Goal: Information Seeking & Learning: Learn about a topic

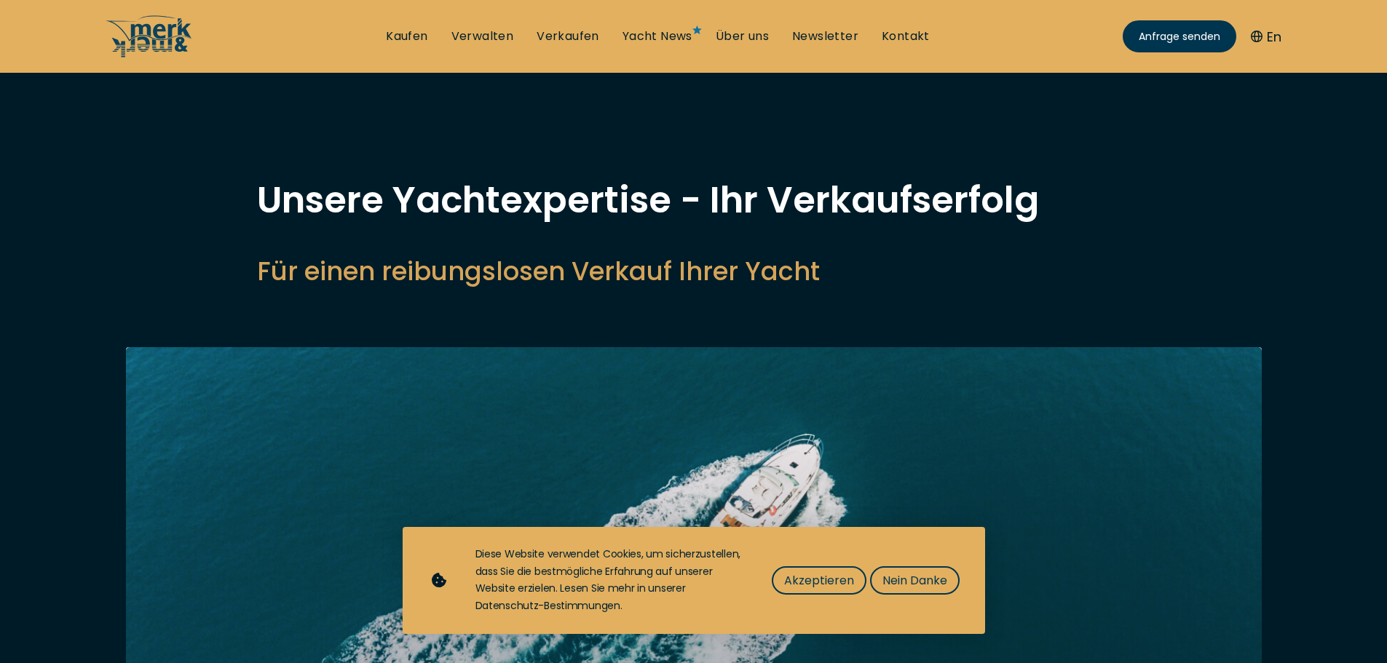
select select "sell"
click at [583, 32] on link "Verkaufen" at bounding box center [568, 36] width 63 height 16
click at [898, 577] on span "Nein Danke" at bounding box center [915, 581] width 65 height 18
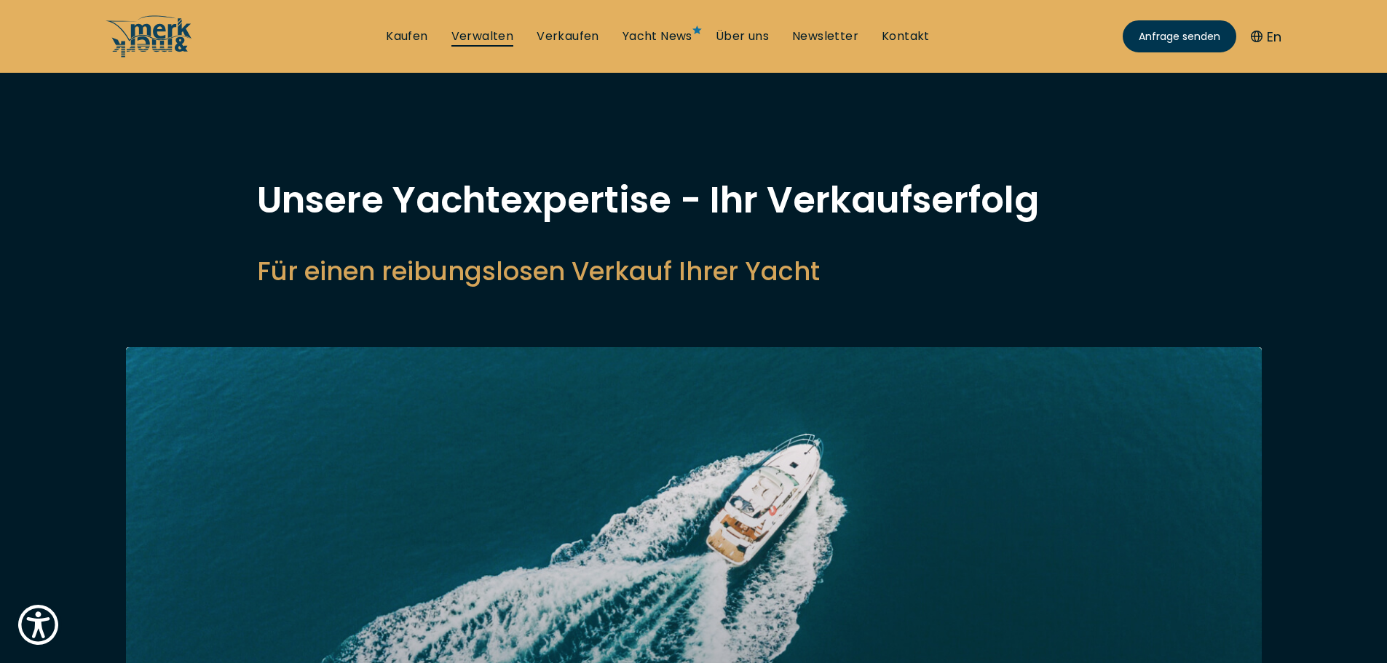
click at [494, 34] on link "Verwalten" at bounding box center [482, 36] width 63 height 16
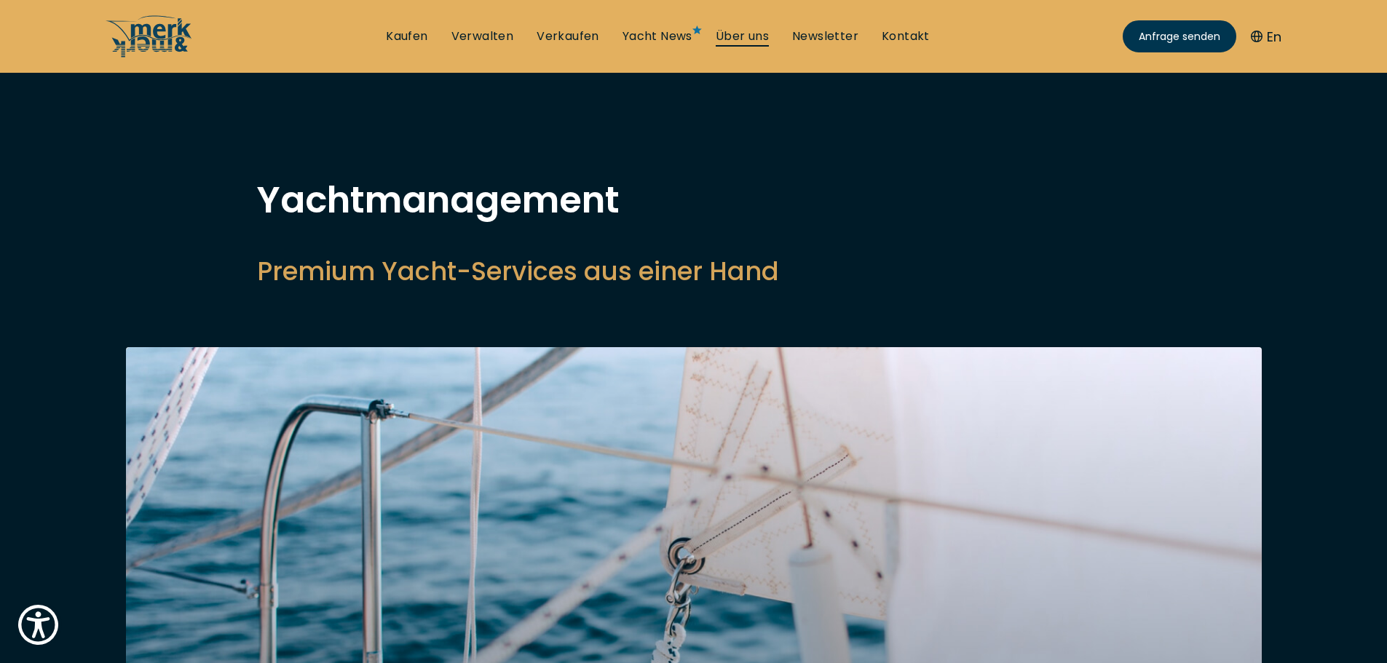
click at [741, 34] on link "Über uns" at bounding box center [742, 36] width 53 height 16
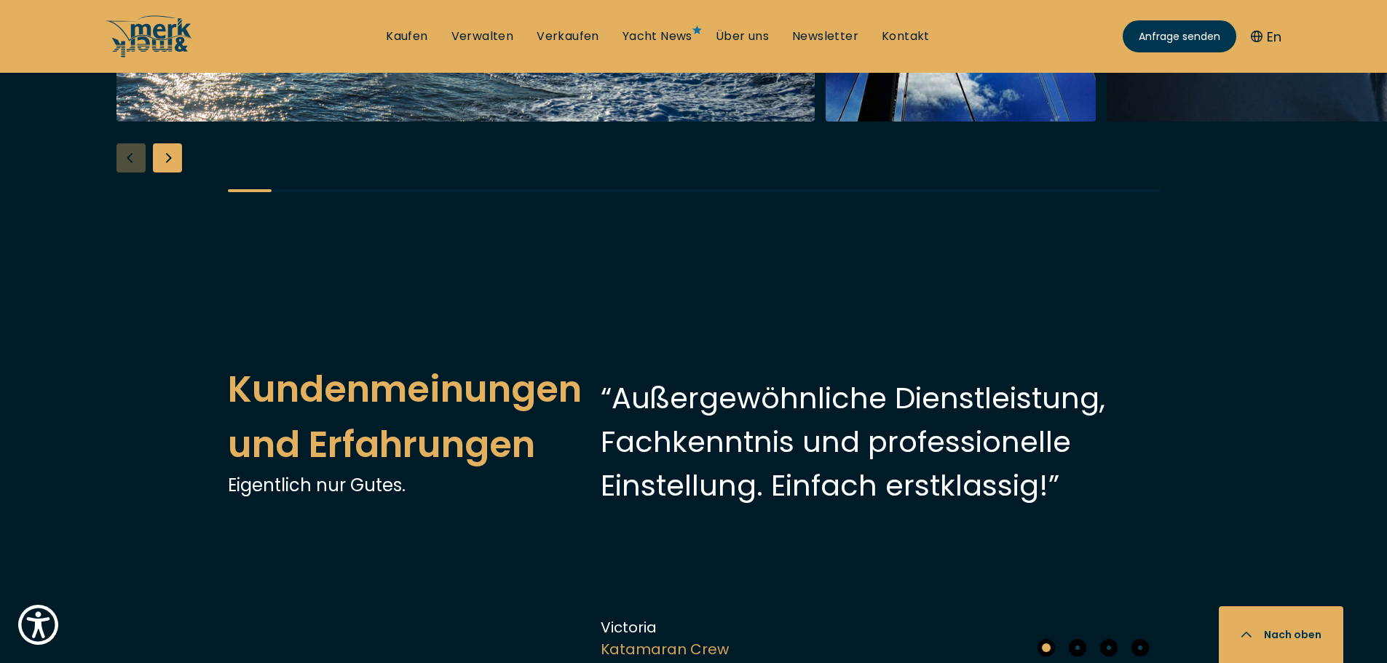
scroll to position [3058, 0]
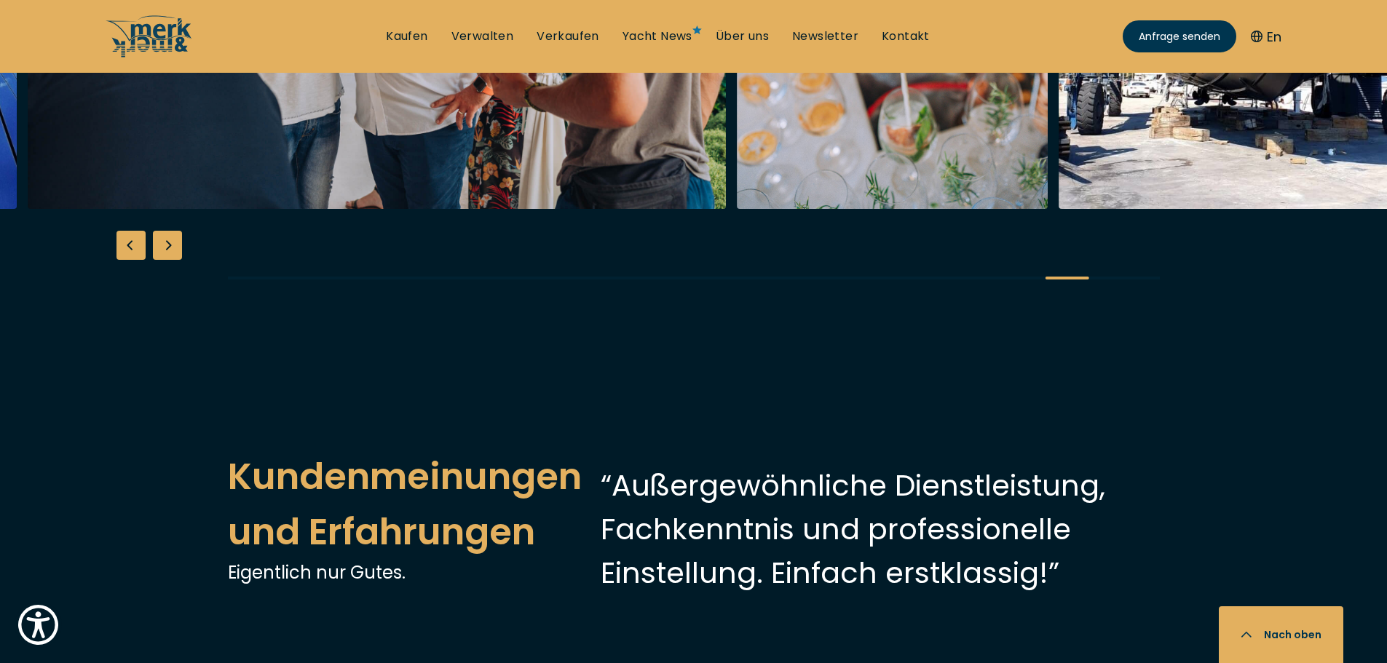
scroll to position [2985, 0]
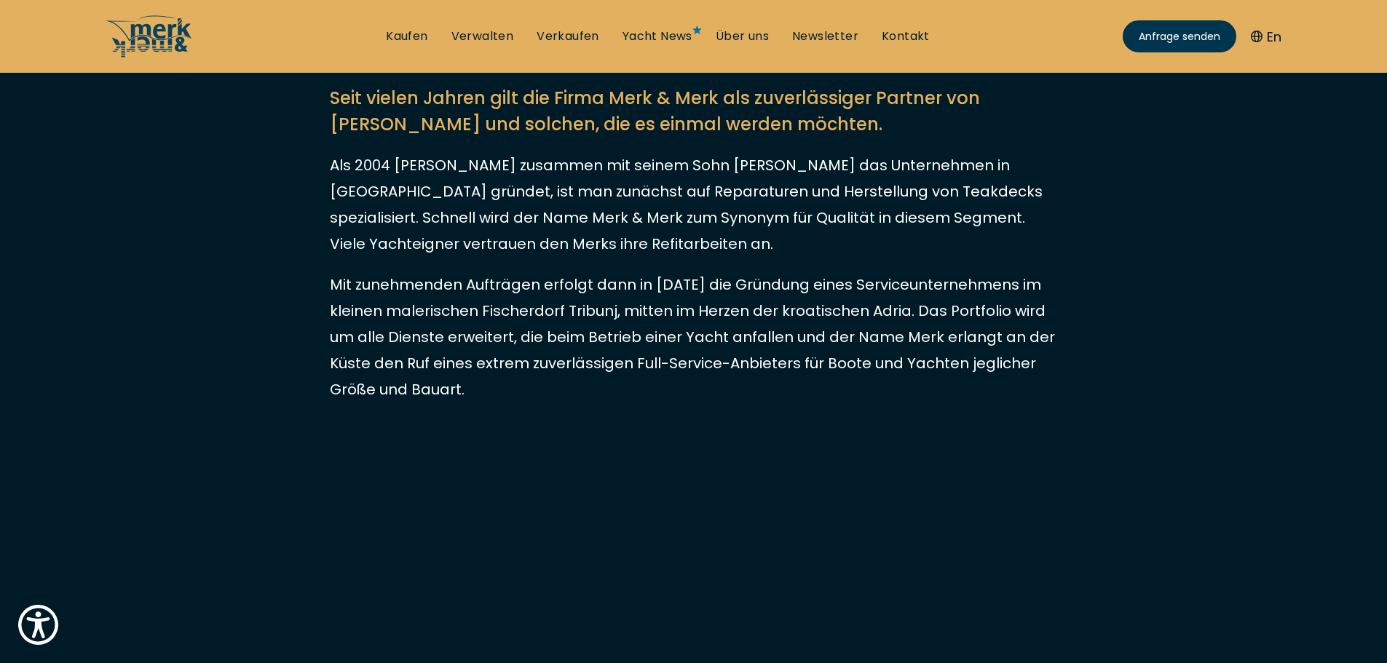
scroll to position [364, 0]
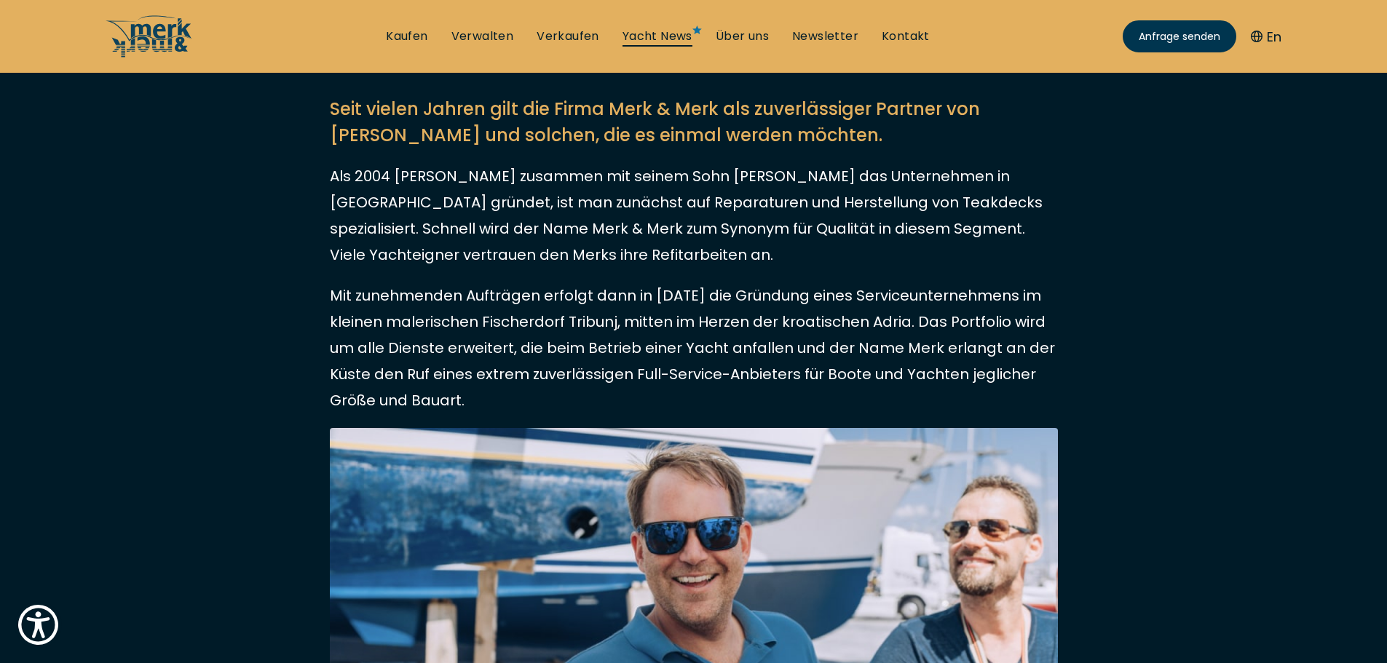
click at [660, 32] on link "Yacht News" at bounding box center [658, 36] width 70 height 16
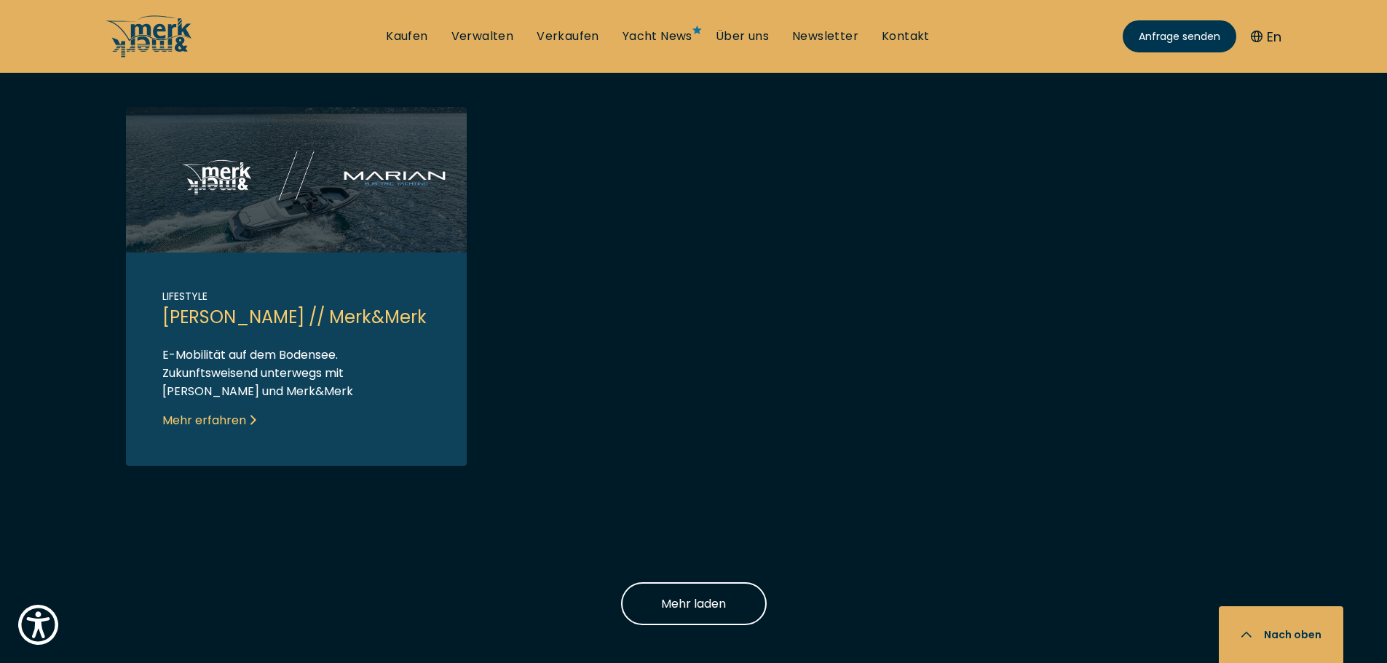
scroll to position [1383, 0]
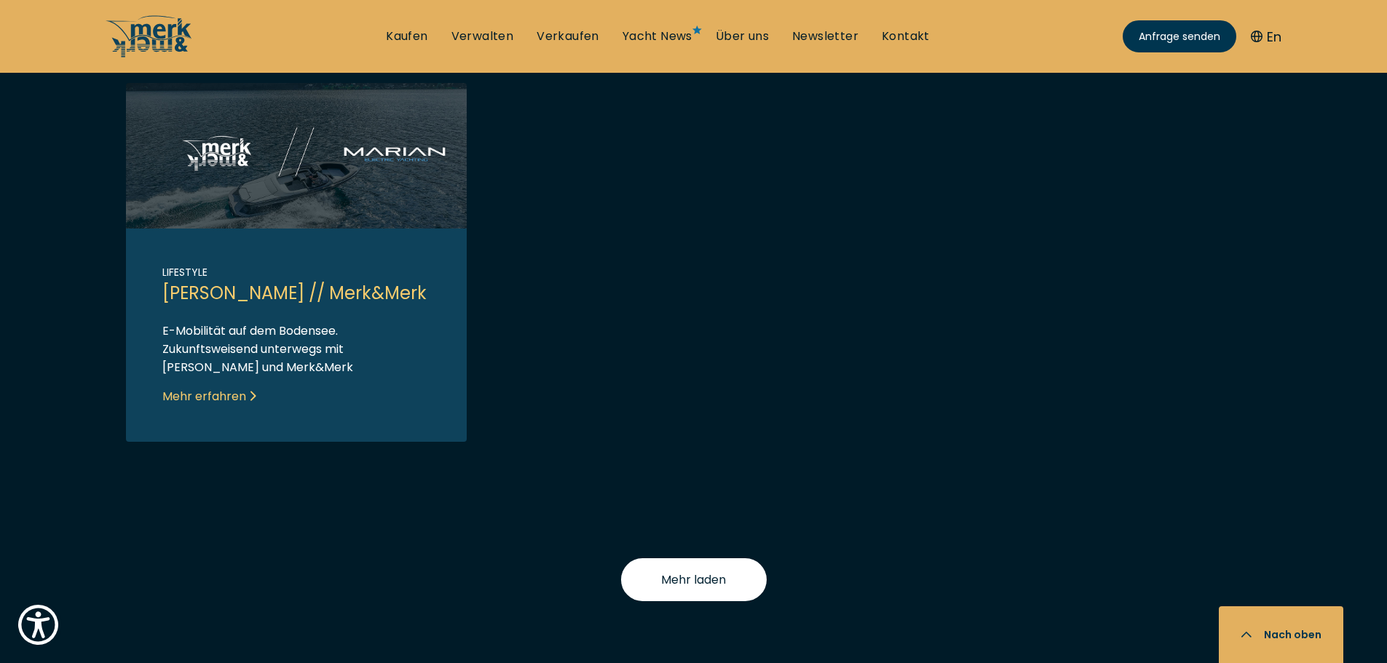
click at [715, 588] on span "Mehr laden" at bounding box center [693, 580] width 65 height 18
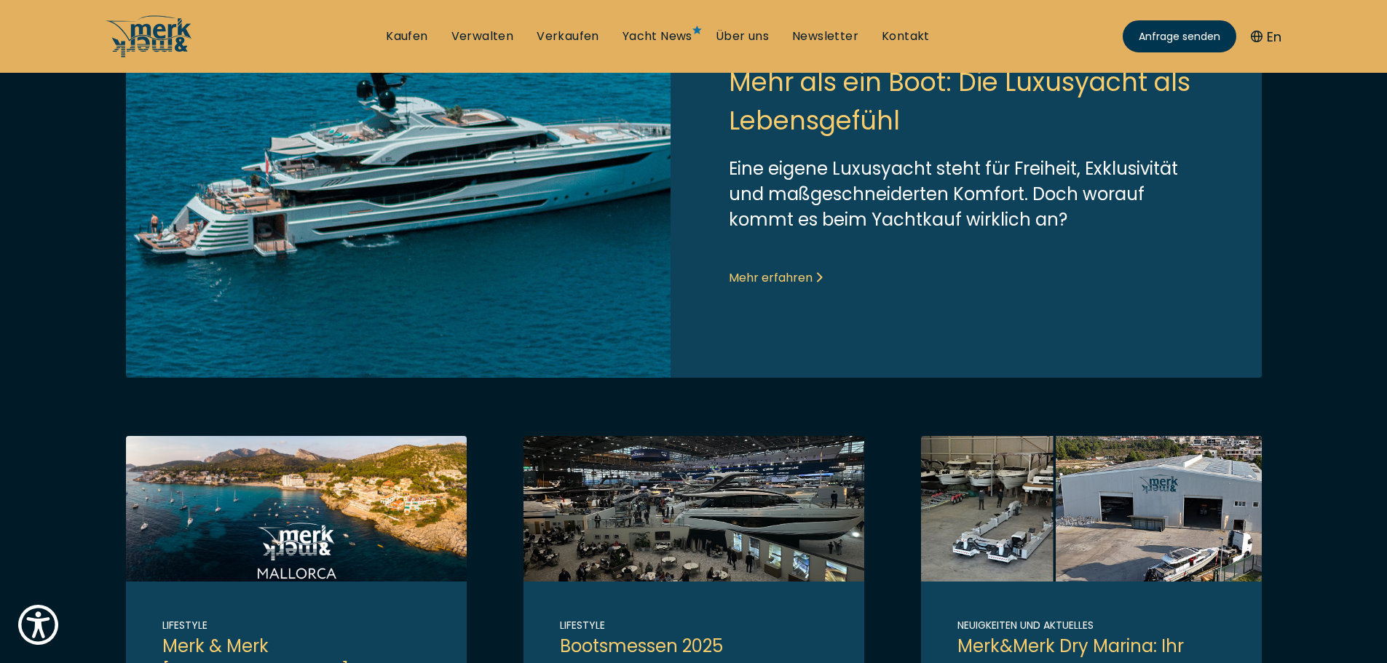
scroll to position [510, 0]
